Goal: Information Seeking & Learning: Compare options

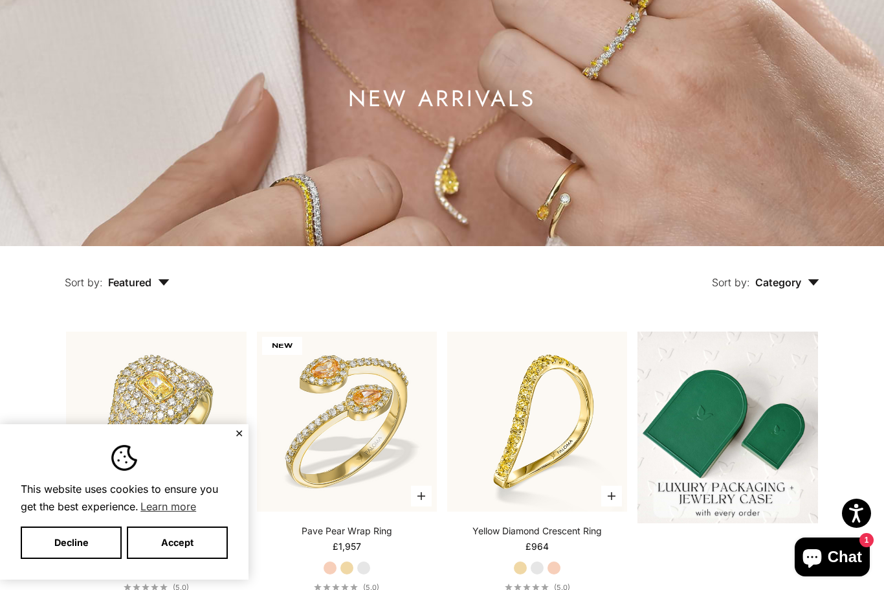
scroll to position [109, 0]
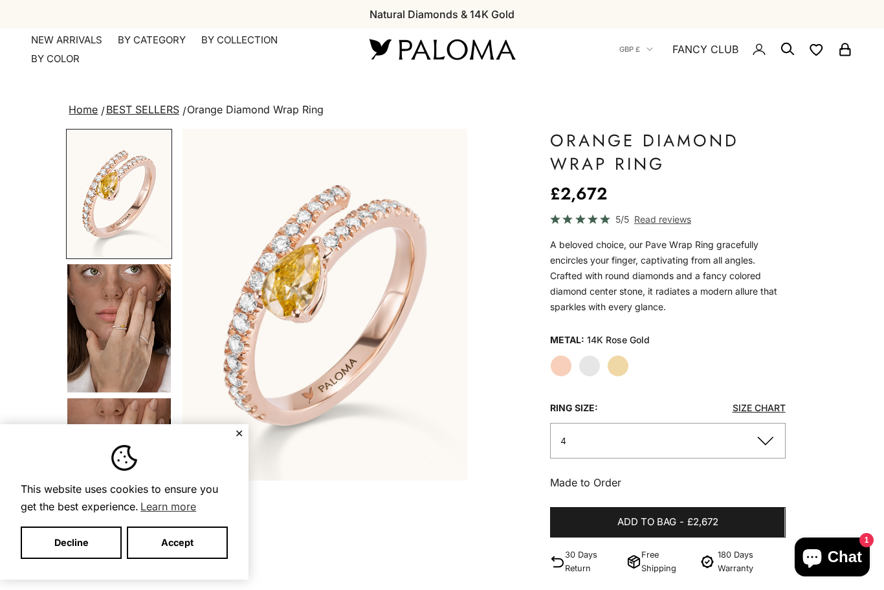
click at [814, 346] on div "Zoom picture Save Next" at bounding box center [441, 522] width 751 height 786
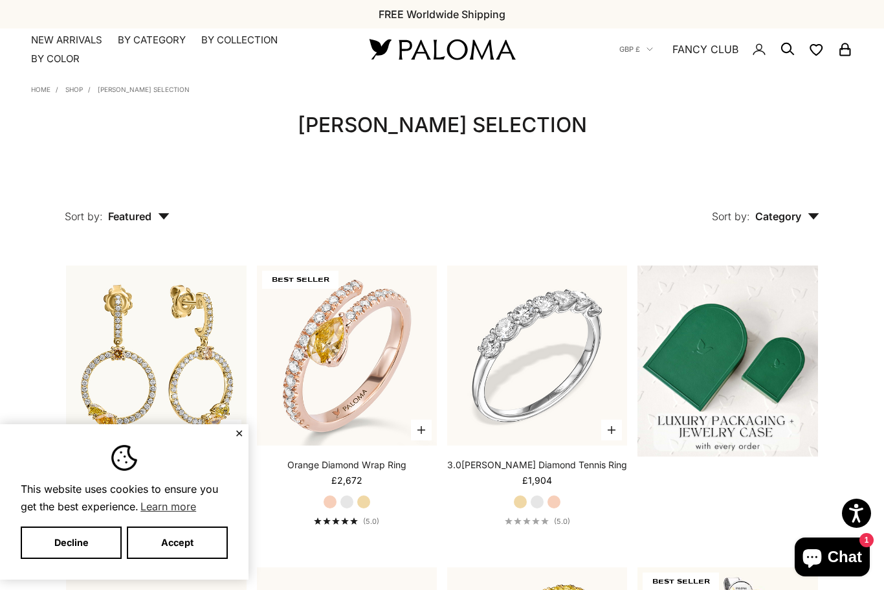
click at [170, 546] on button "Accept" at bounding box center [177, 542] width 101 height 32
